Goal: Transaction & Acquisition: Purchase product/service

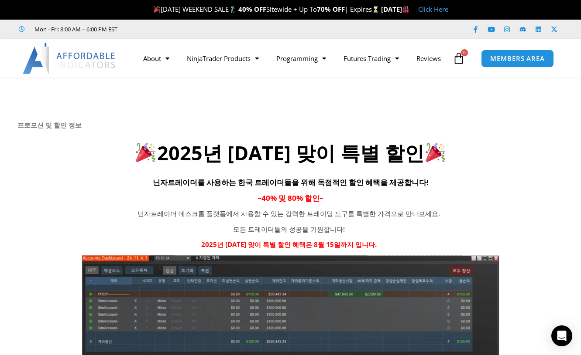
click at [87, 56] on img at bounding box center [70, 58] width 94 height 31
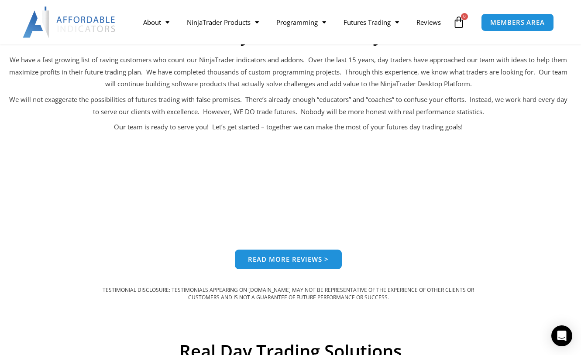
scroll to position [601, 0]
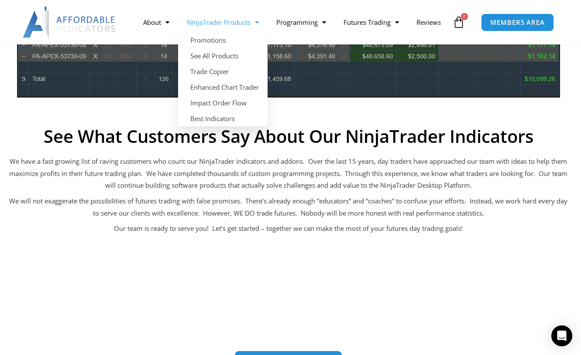
click at [238, 15] on link "NinjaTrader Products" at bounding box center [222, 22] width 89 height 20
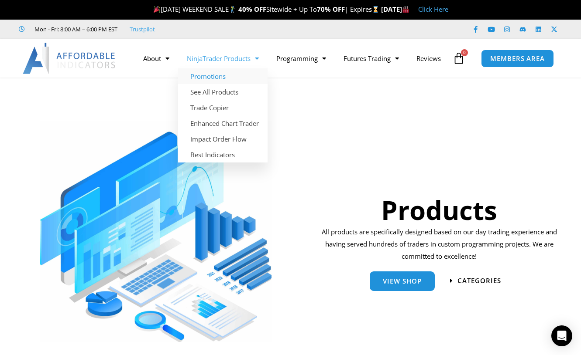
click at [220, 68] on link "Promotions" at bounding box center [222, 76] width 89 height 16
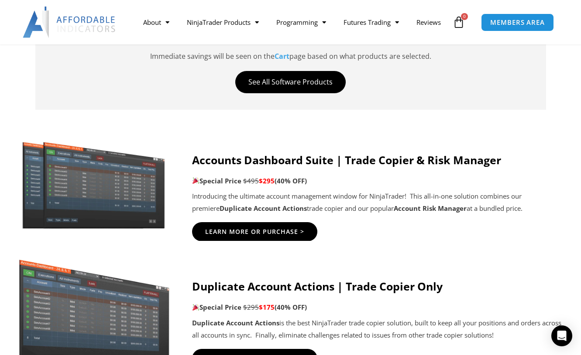
scroll to position [509, 0]
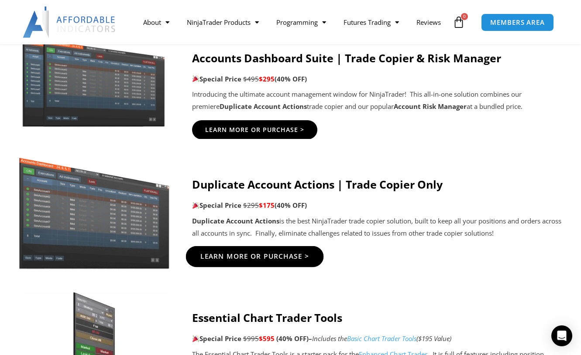
click at [250, 263] on link "Learn More Or Purchase >" at bounding box center [254, 256] width 138 height 21
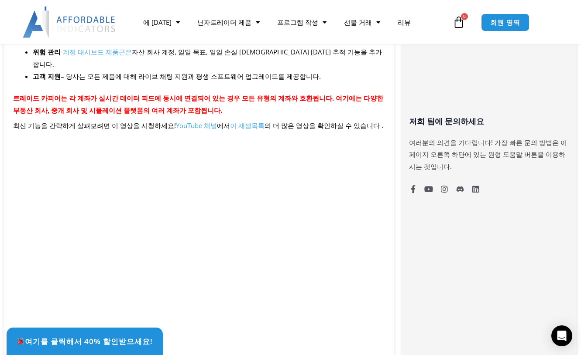
scroll to position [712, 0]
